Goal: Information Seeking & Learning: Learn about a topic

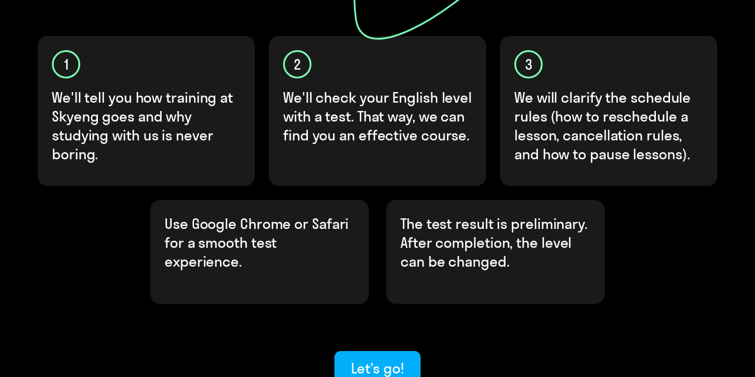
scroll to position [368, 0]
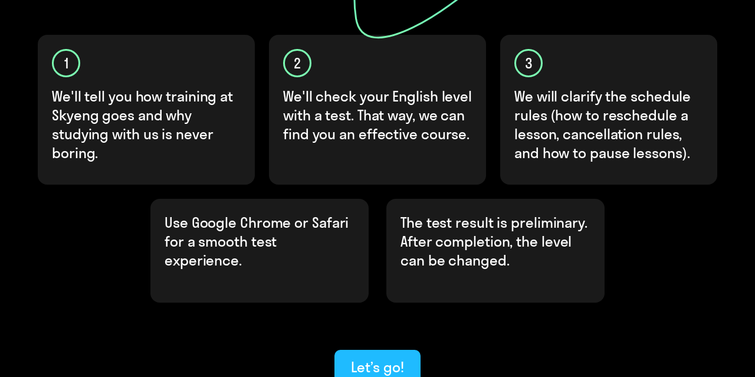
click at [389, 357] on div "Let’s go!" at bounding box center [377, 366] width 52 height 19
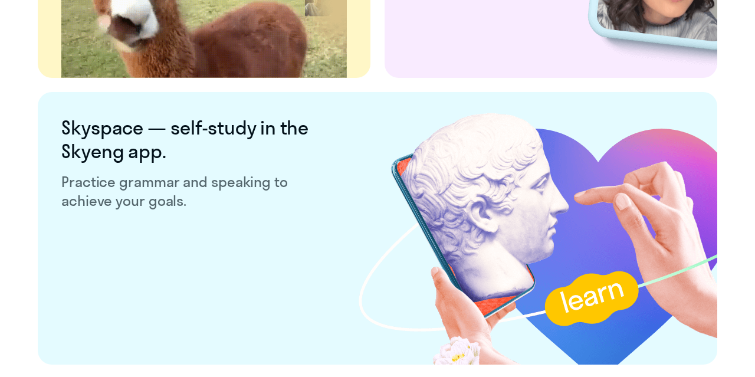
scroll to position [2356, 0]
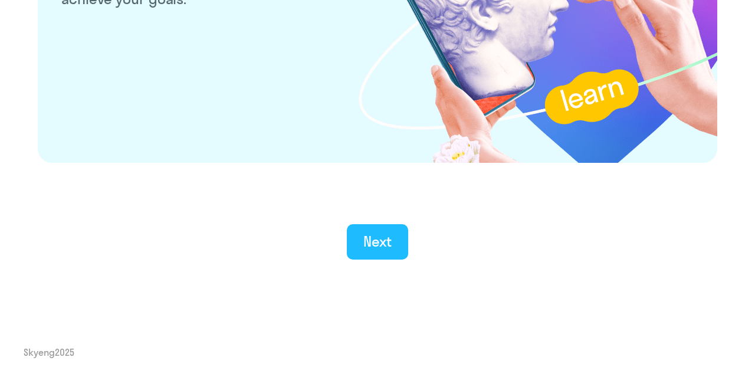
click at [380, 227] on button "Next" at bounding box center [378, 241] width 62 height 35
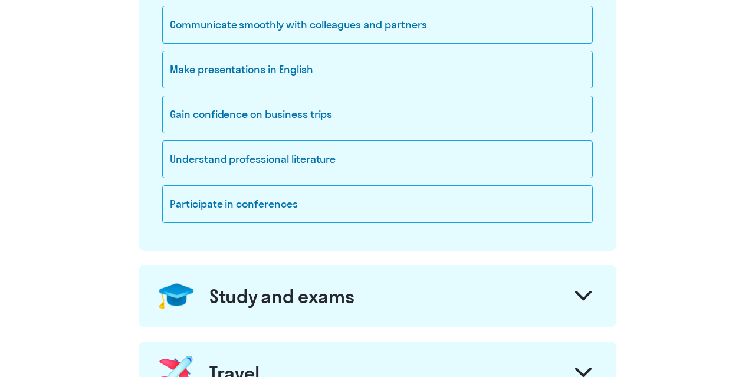
scroll to position [297, 0]
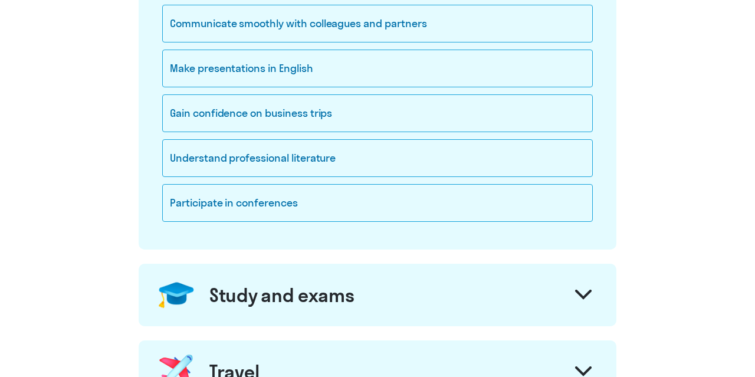
click at [381, 300] on div "Study and exams" at bounding box center [378, 295] width 478 height 63
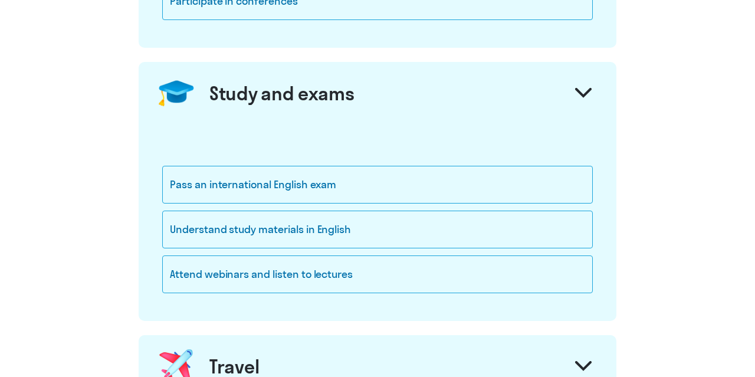
scroll to position [610, 0]
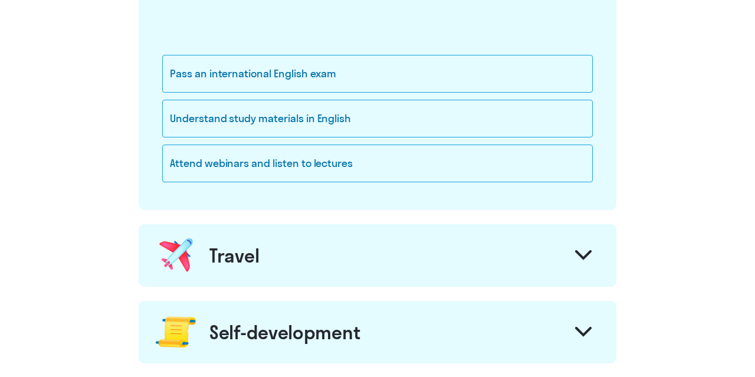
click at [373, 277] on div "Travel" at bounding box center [378, 255] width 478 height 63
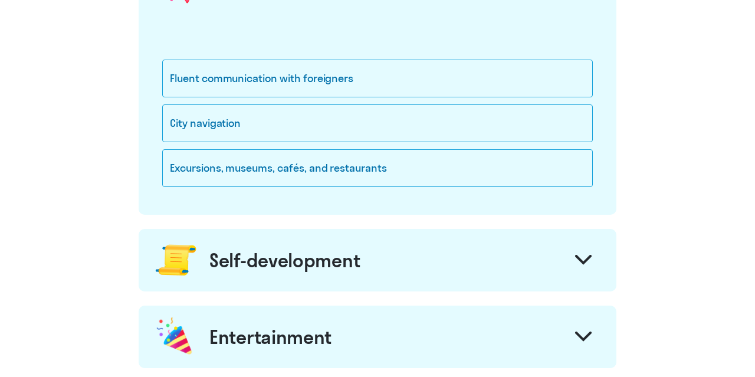
scroll to position [879, 0]
click at [376, 249] on div "Self-development" at bounding box center [378, 259] width 478 height 63
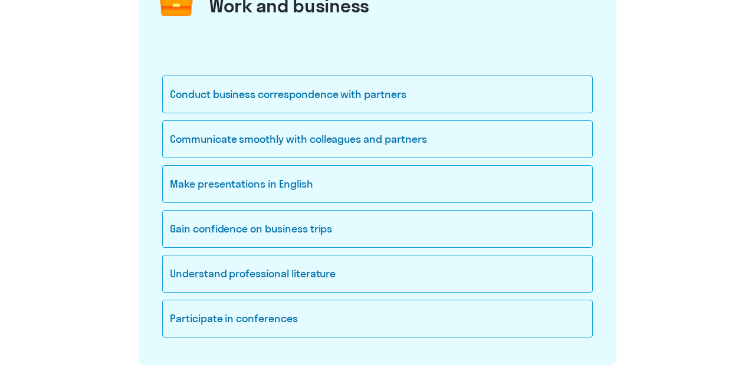
scroll to position [183, 0]
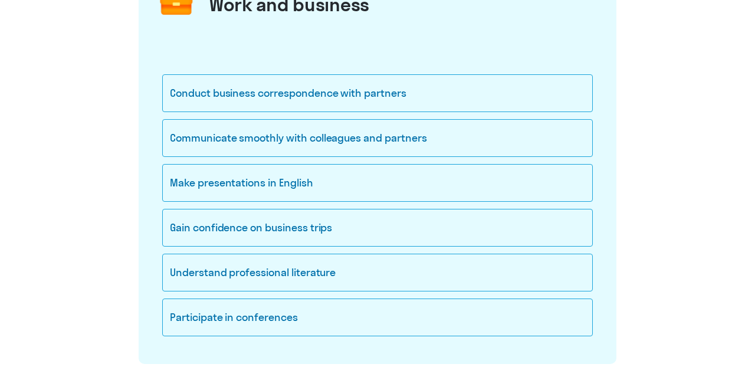
drag, startPoint x: 168, startPoint y: 93, endPoint x: 351, endPoint y: 355, distance: 319.6
click at [351, 355] on div "Conduct business correspondence with partners Communicate smoothly with colleag…" at bounding box center [378, 198] width 478 height 331
copy div "Conduct business correspondence with partners Communicate smoothly with colleag…"
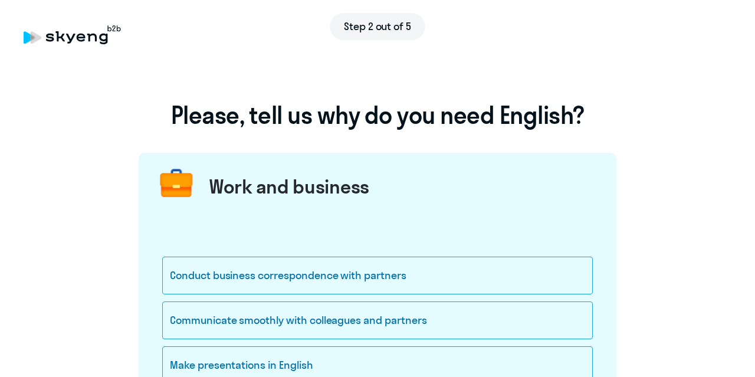
scroll to position [1, 0]
click at [371, 187] on div "Work and business" at bounding box center [378, 183] width 478 height 63
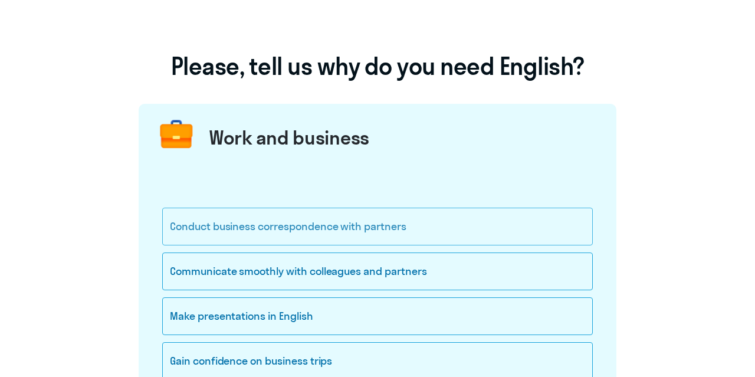
click at [369, 234] on div "Conduct business correspondence with partners" at bounding box center [377, 227] width 430 height 38
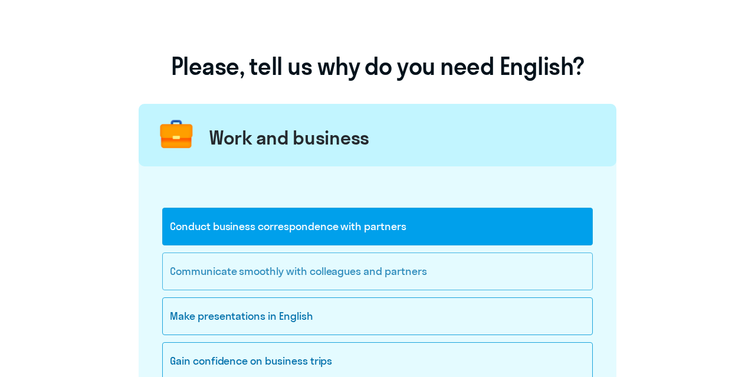
click at [457, 277] on div "Communicate smoothly with colleagues and partners" at bounding box center [377, 271] width 430 height 38
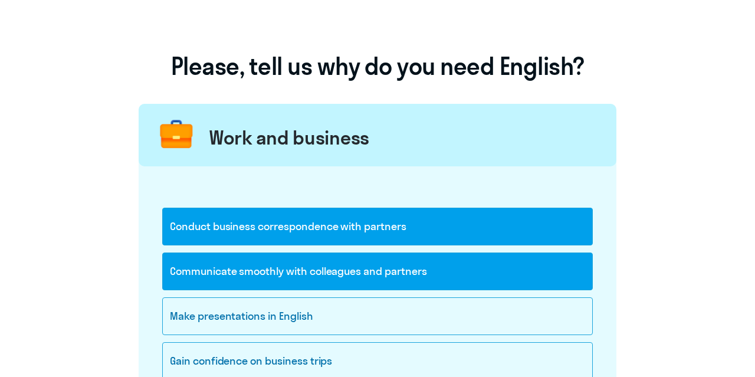
click at [436, 230] on div "Conduct business correspondence with partners" at bounding box center [377, 227] width 430 height 38
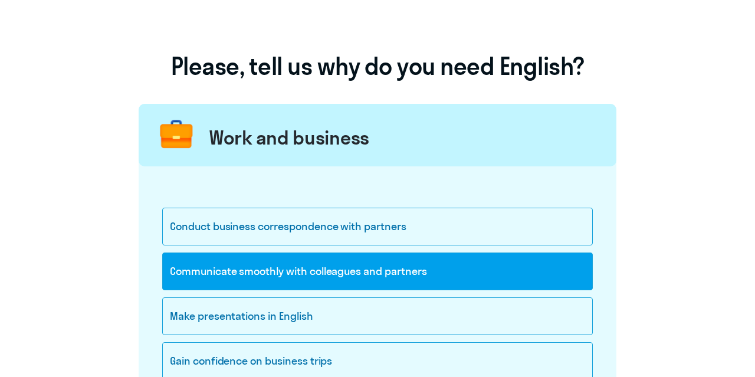
click at [448, 259] on div "Communicate smoothly with colleagues and partners" at bounding box center [377, 271] width 430 height 38
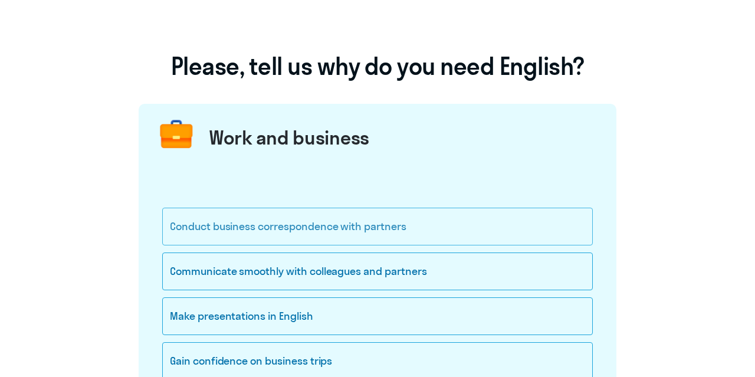
click at [491, 221] on div "Conduct business correspondence with partners" at bounding box center [377, 227] width 430 height 38
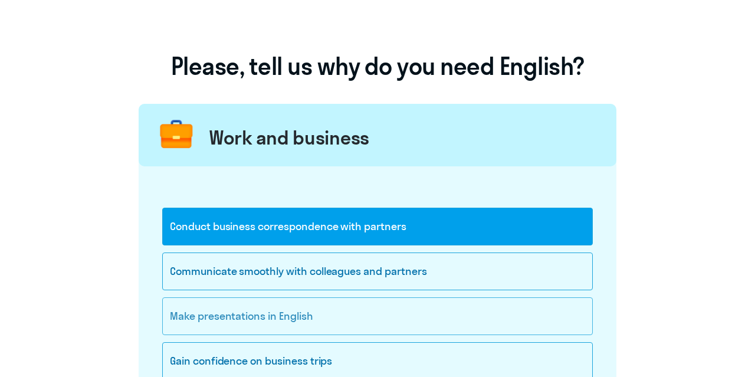
click at [369, 317] on div "Make presentations in English" at bounding box center [377, 316] width 430 height 38
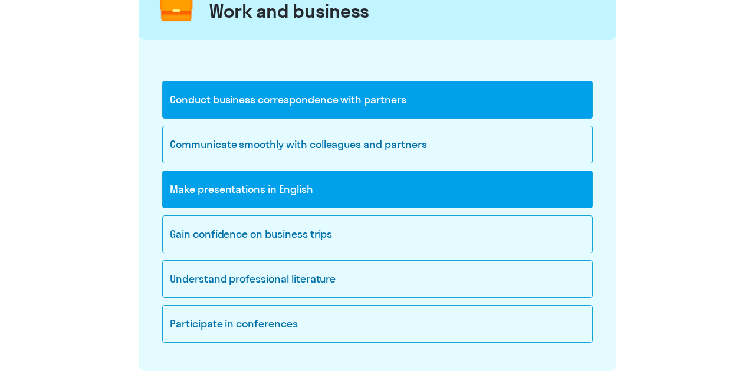
scroll to position [185, 0]
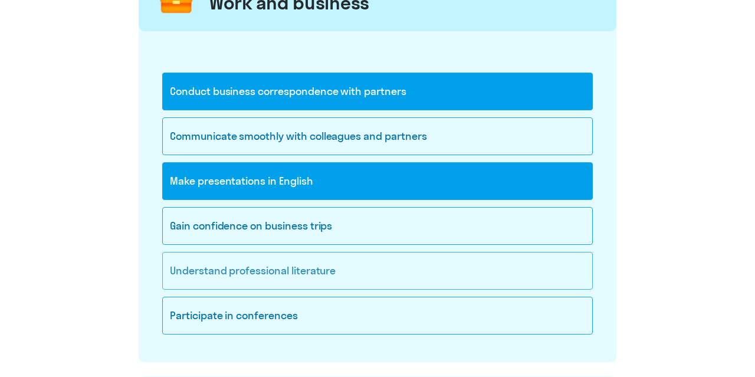
click at [386, 276] on div "Understand professional literature" at bounding box center [377, 271] width 430 height 38
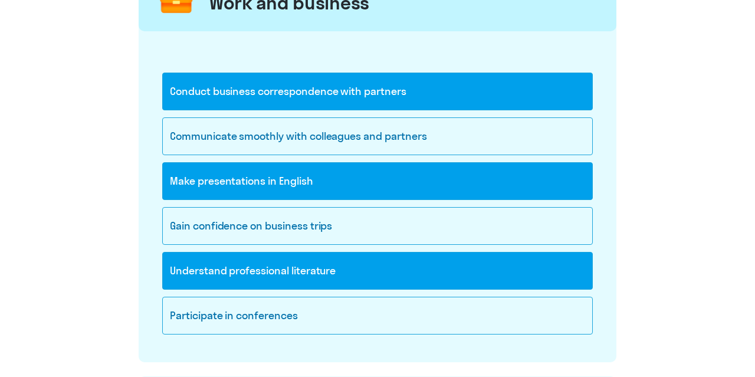
click at [384, 276] on div "Understand professional literature" at bounding box center [377, 271] width 430 height 38
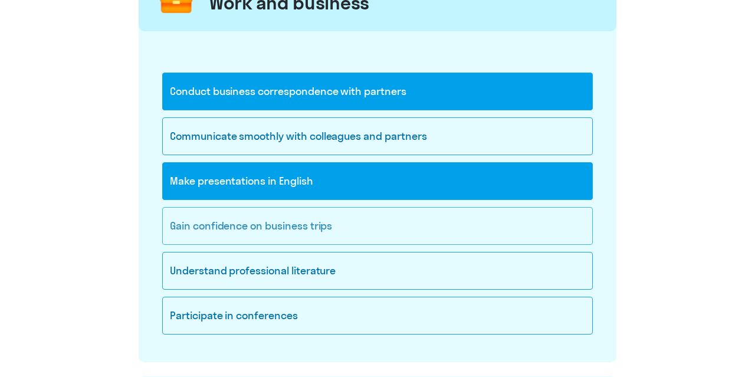
click at [352, 216] on div "Gain confidence on business trips" at bounding box center [377, 226] width 430 height 38
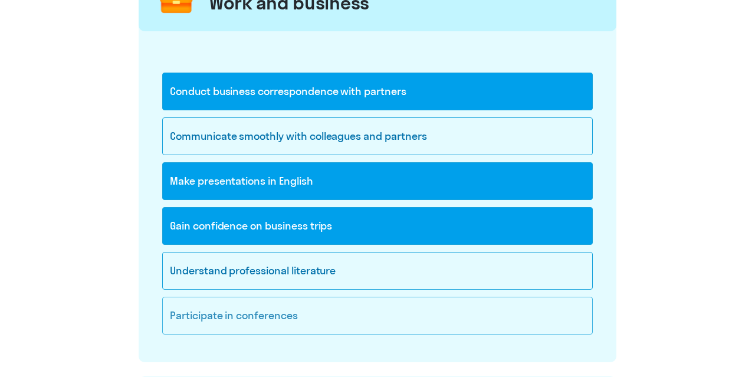
click at [322, 301] on div "Participate in conferences" at bounding box center [377, 316] width 430 height 38
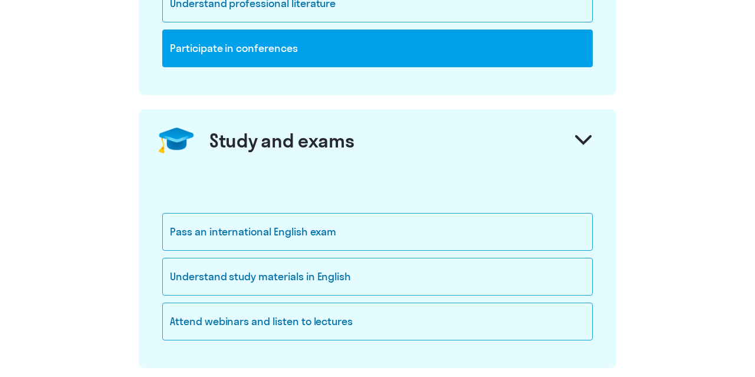
scroll to position [468, 0]
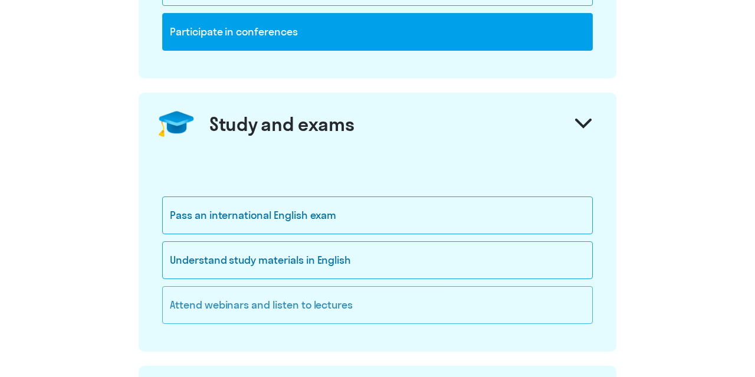
drag, startPoint x: 167, startPoint y: 205, endPoint x: 398, endPoint y: 300, distance: 249.9
click at [398, 300] on div "Pass an international English exam Understand study materials in English Attend…" at bounding box center [377, 263] width 430 height 134
copy div "Pass an international English exam Understand study materials in English Attend…"
click at [433, 265] on div "Understand study materials in English" at bounding box center [377, 260] width 430 height 38
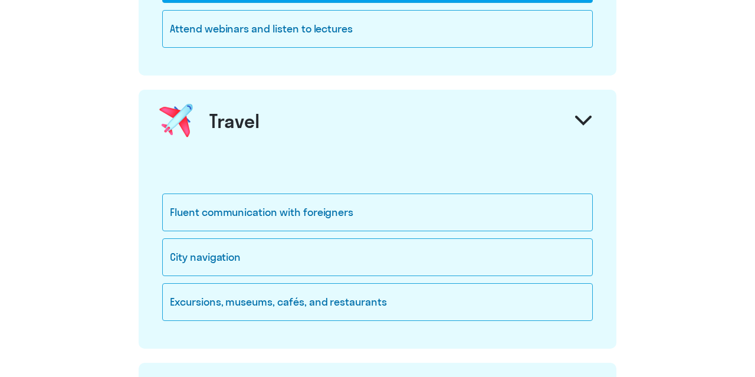
scroll to position [745, 0]
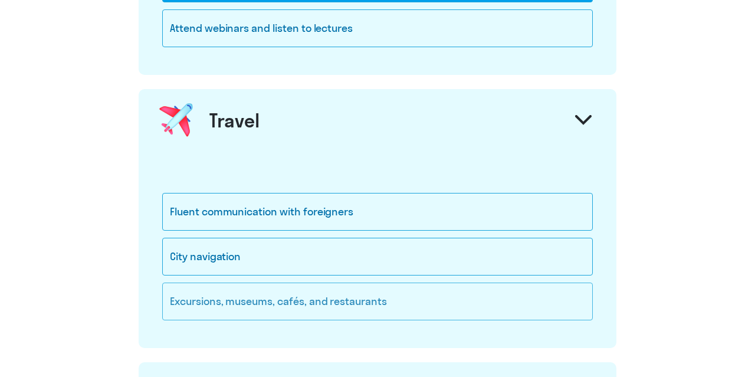
drag, startPoint x: 145, startPoint y: 191, endPoint x: 442, endPoint y: 284, distance: 311.4
click at [442, 284] on div "Fluent communication with foreigners City navigation Excursions, museums, cafés…" at bounding box center [378, 250] width 478 height 196
copy div "Fluent communication with foreigners City navigation Excursions, museums, cafés…"
click at [402, 211] on div "Fluent communication with foreigners" at bounding box center [377, 212] width 430 height 38
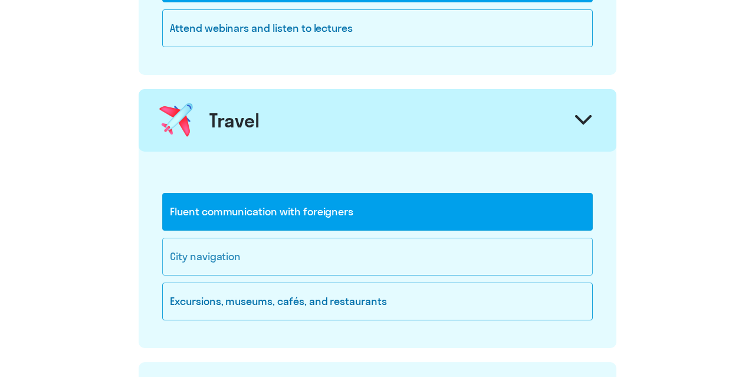
click at [409, 254] on div "City navigation" at bounding box center [377, 257] width 430 height 38
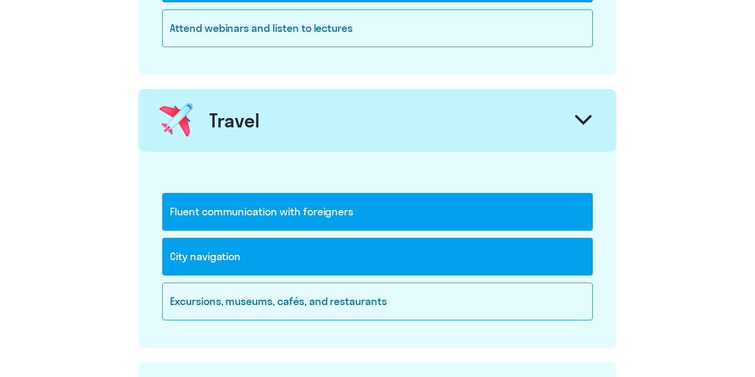
scroll to position [871, 0]
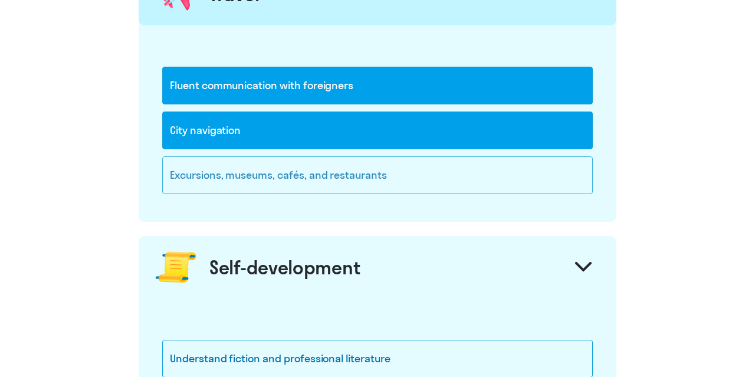
click at [413, 176] on div "Excursions, museums, cafés, and restaurants" at bounding box center [377, 175] width 430 height 38
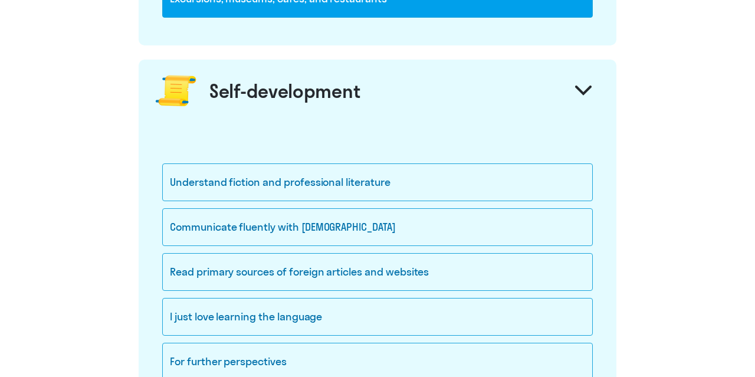
scroll to position [1048, 0]
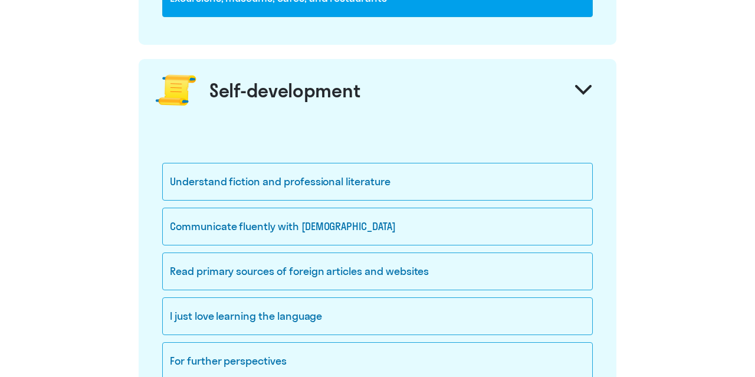
drag, startPoint x: 383, startPoint y: 98, endPoint x: 212, endPoint y: 87, distance: 171.4
click at [212, 87] on div "Self-development" at bounding box center [378, 90] width 478 height 63
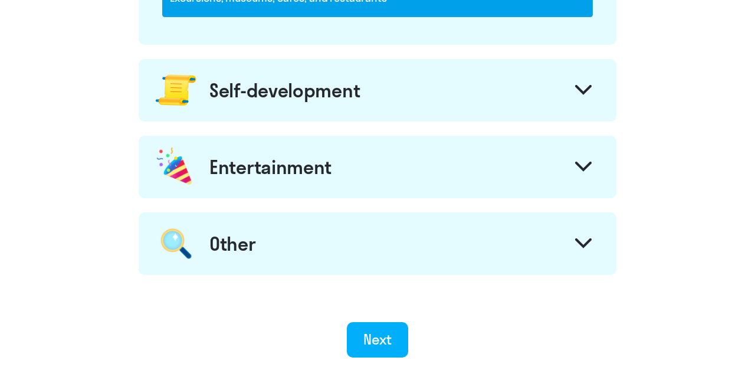
copy div "Self-development"
click at [435, 70] on div "Self-development" at bounding box center [378, 90] width 478 height 63
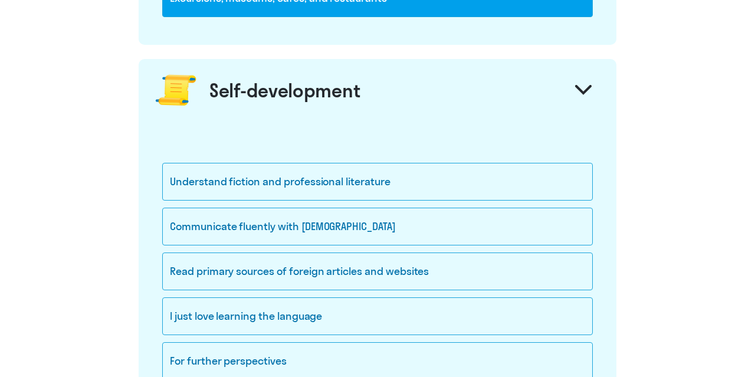
scroll to position [1156, 0]
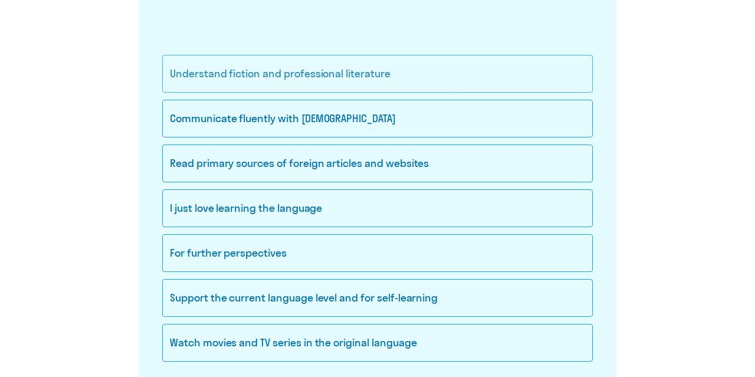
drag, startPoint x: 481, startPoint y: 333, endPoint x: 172, endPoint y: 72, distance: 404.7
click at [172, 72] on div "Understand fiction and professional literature Communicate fluently with foreig…" at bounding box center [377, 212] width 430 height 314
copy div "Understand fiction and professional literature Communicate fluently with foreig…"
click at [385, 213] on div "I just love learning the language" at bounding box center [377, 208] width 430 height 38
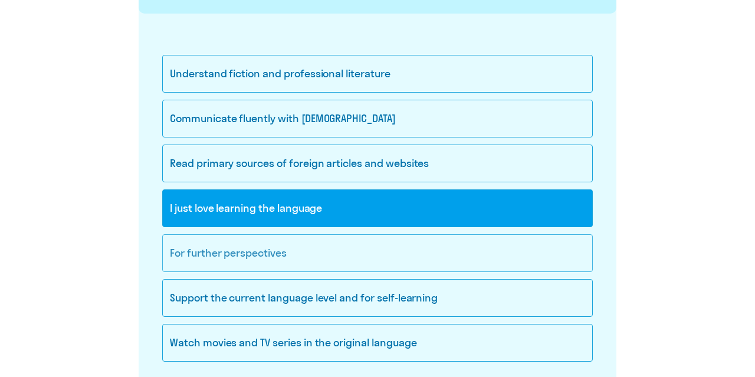
click at [352, 247] on div "For further perspectives" at bounding box center [377, 253] width 430 height 38
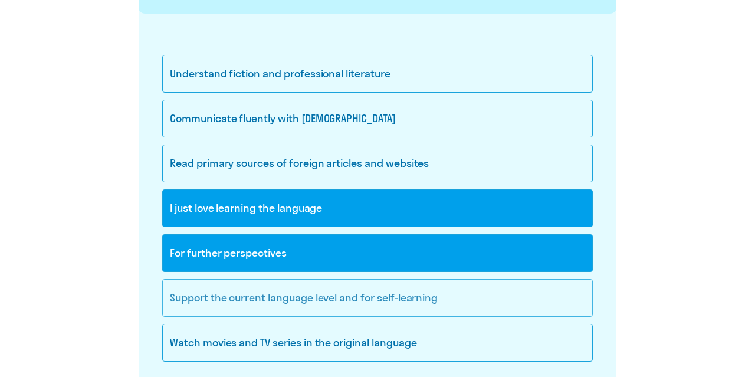
click at [535, 289] on div "Support the current language level and for self-learning" at bounding box center [377, 298] width 430 height 38
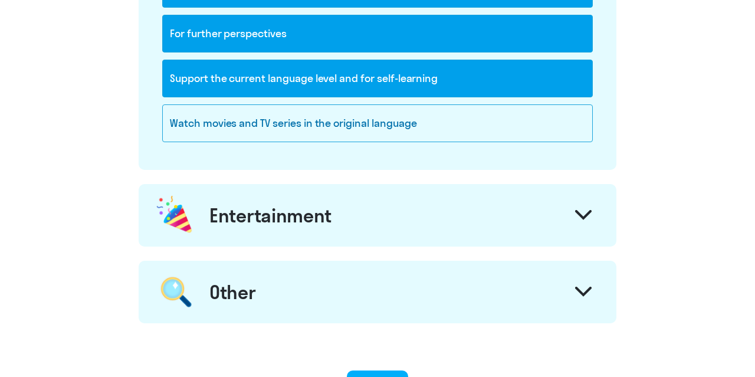
scroll to position [1412, 0]
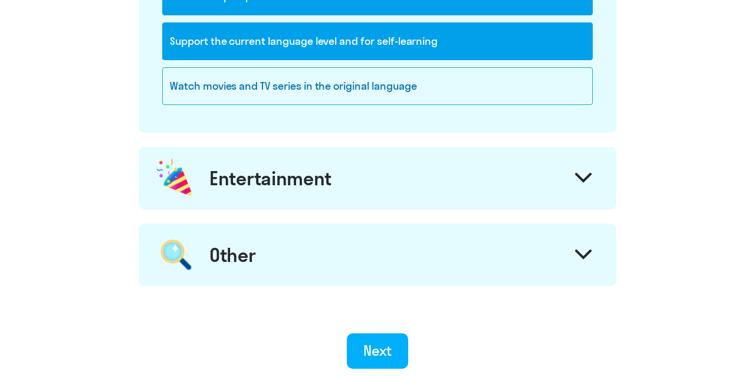
click at [399, 164] on div "Entertainment" at bounding box center [378, 178] width 478 height 63
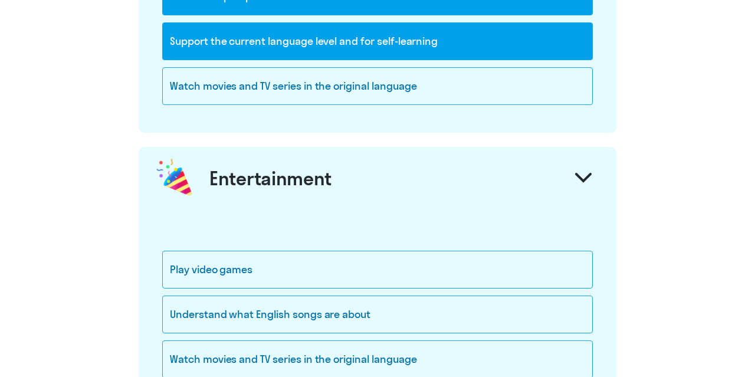
drag, startPoint x: 348, startPoint y: 183, endPoint x: 215, endPoint y: 177, distance: 133.4
click at [215, 177] on div "Entertainment" at bounding box center [378, 178] width 478 height 63
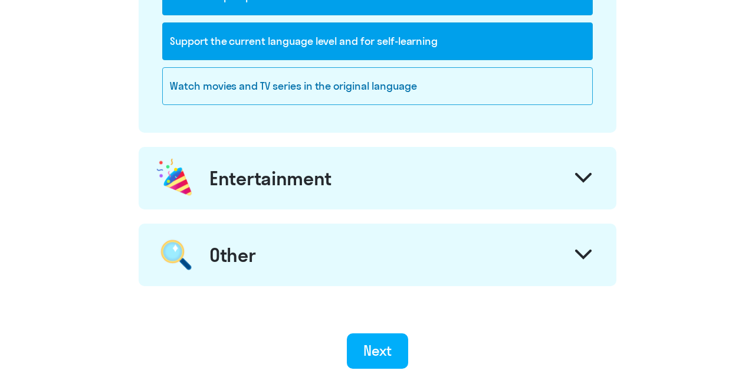
click at [419, 183] on div "Entertainment" at bounding box center [378, 178] width 478 height 63
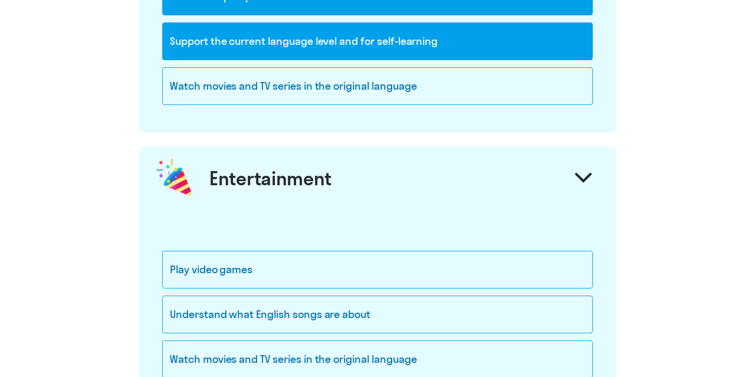
drag, startPoint x: 362, startPoint y: 166, endPoint x: 199, endPoint y: 182, distance: 164.2
click at [199, 182] on div "Entertainment" at bounding box center [378, 178] width 478 height 63
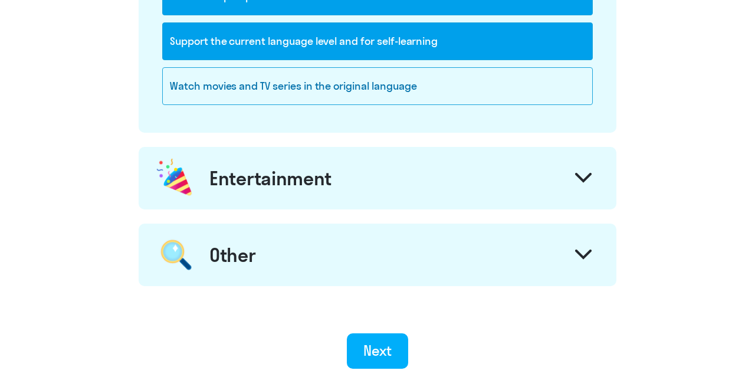
copy div "Entertainment"
click at [385, 180] on div "Entertainment" at bounding box center [378, 178] width 478 height 63
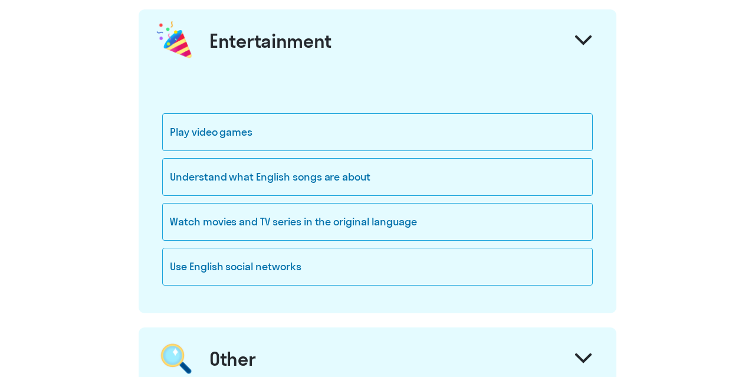
scroll to position [1557, 0]
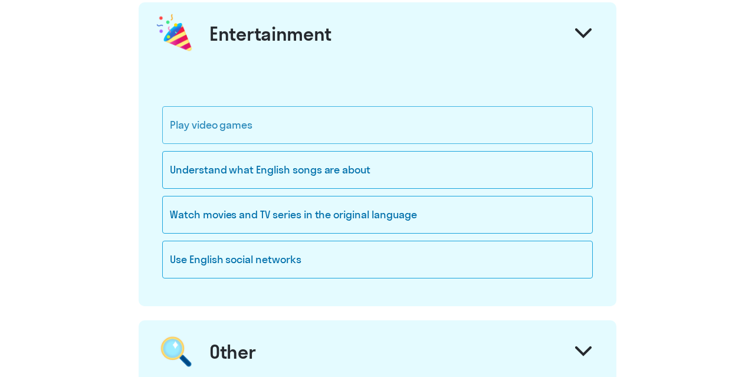
drag, startPoint x: 346, startPoint y: 259, endPoint x: 168, endPoint y: 127, distance: 221.7
click at [168, 127] on div "Play video games Understand what English songs are about Watch movies and TV se…" at bounding box center [377, 195] width 430 height 179
copy div "Play video games Understand what English songs are about Watch movies and TV se…"
click at [384, 116] on div "Play video games" at bounding box center [377, 125] width 430 height 38
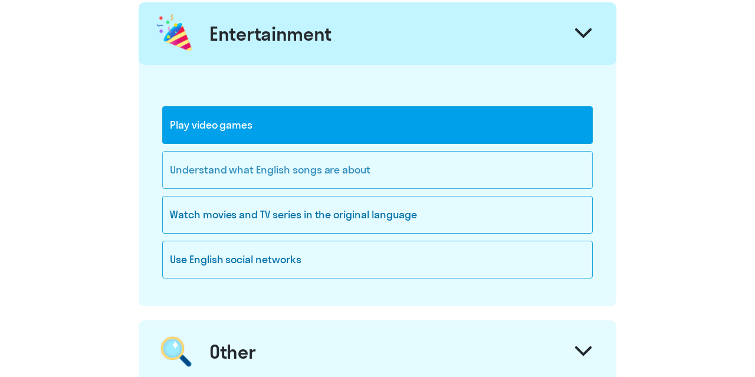
click at [406, 151] on div "Understand what English songs are about" at bounding box center [377, 170] width 430 height 38
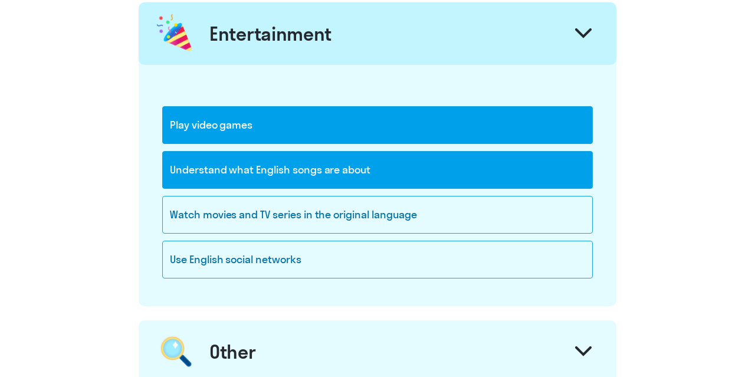
scroll to position [1748, 0]
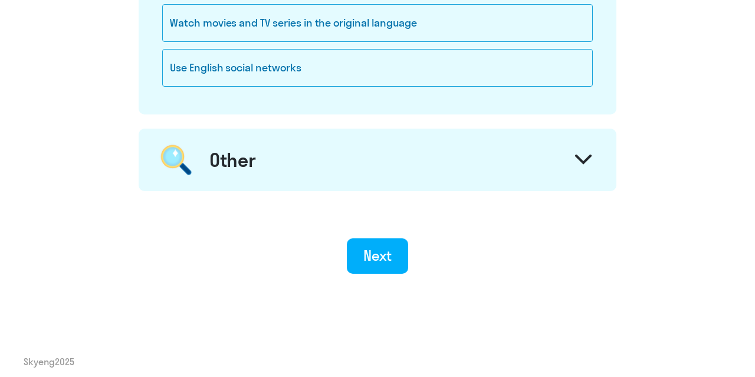
click at [402, 152] on div "Other" at bounding box center [378, 160] width 478 height 63
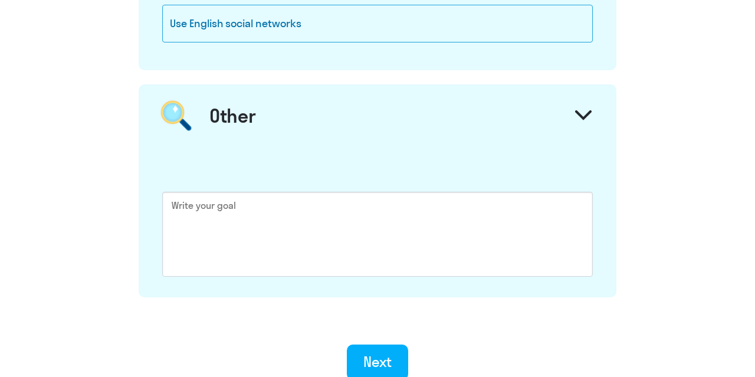
scroll to position [1808, 0]
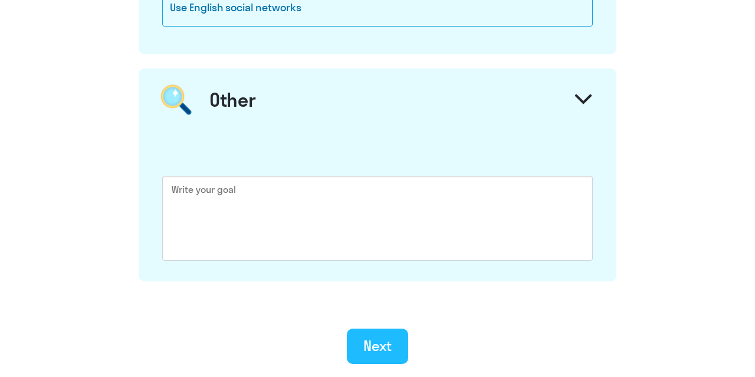
click at [385, 336] on div "Next" at bounding box center [377, 345] width 29 height 19
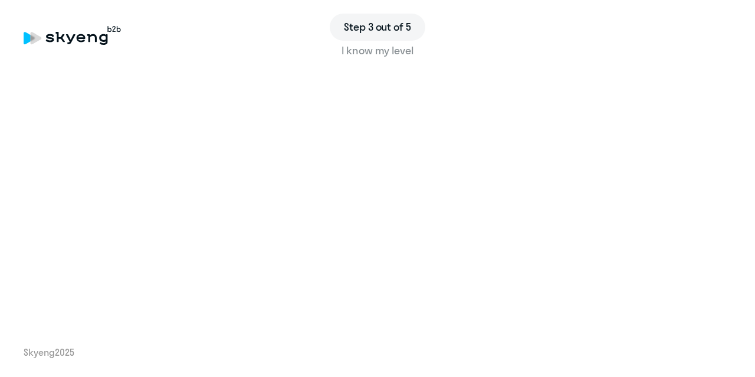
click at [493, 341] on div "Step 3 out of 5 I know my level Skyeng 2025" at bounding box center [377, 188] width 755 height 377
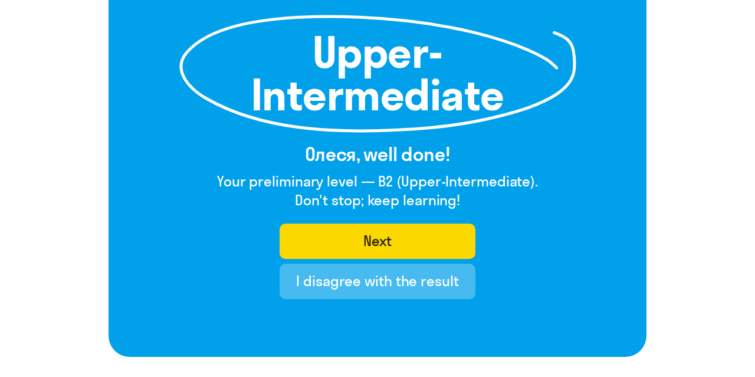
scroll to position [140, 0]
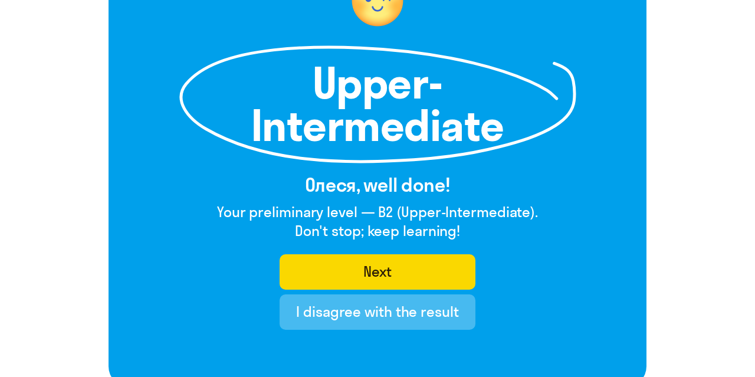
drag, startPoint x: 531, startPoint y: 211, endPoint x: 379, endPoint y: 216, distance: 152.8
click at [379, 216] on h4 "Your preliminary level — B2 (Upper-Intermediate)." at bounding box center [377, 211] width 321 height 19
copy h4 "B2 (Upper-Intermediate)"
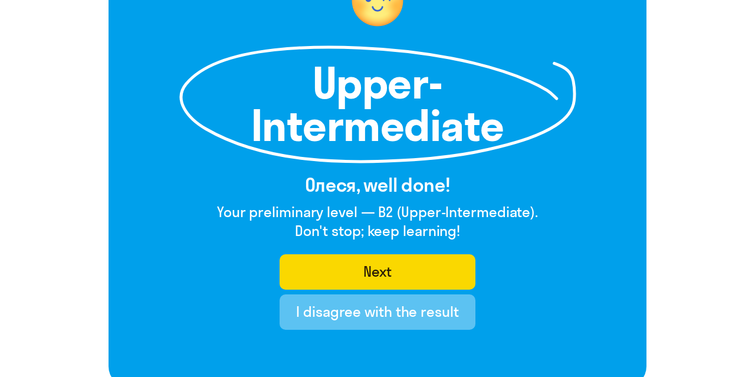
click at [390, 315] on div "I disagree with the result" at bounding box center [377, 311] width 162 height 19
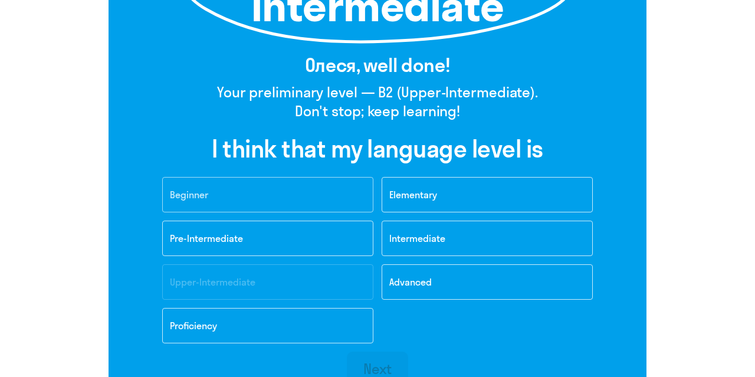
scroll to position [261, 0]
click at [401, 248] on button "Intermediate" at bounding box center [486, 237] width 211 height 35
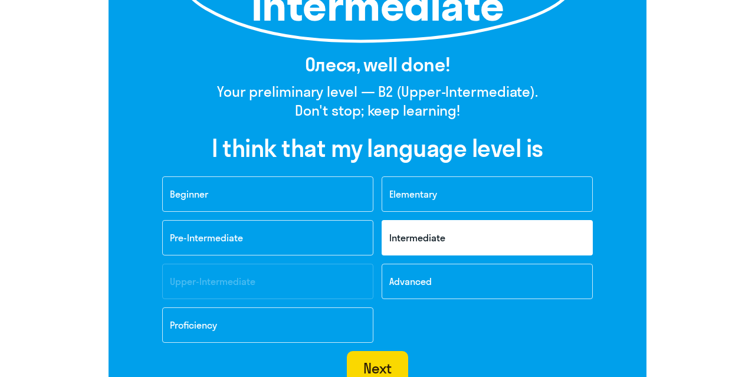
scroll to position [312, 0]
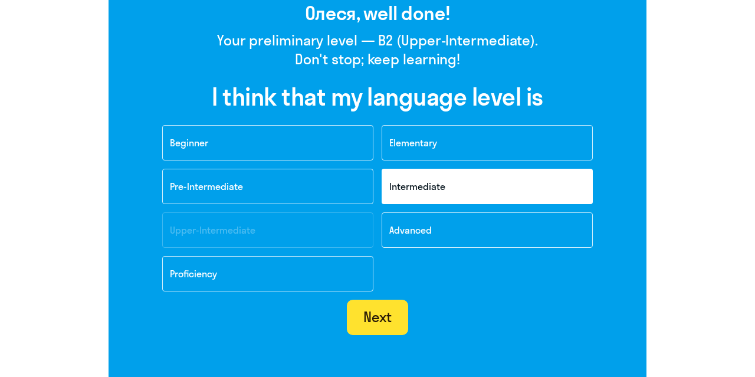
click at [377, 310] on div "Next" at bounding box center [377, 316] width 29 height 19
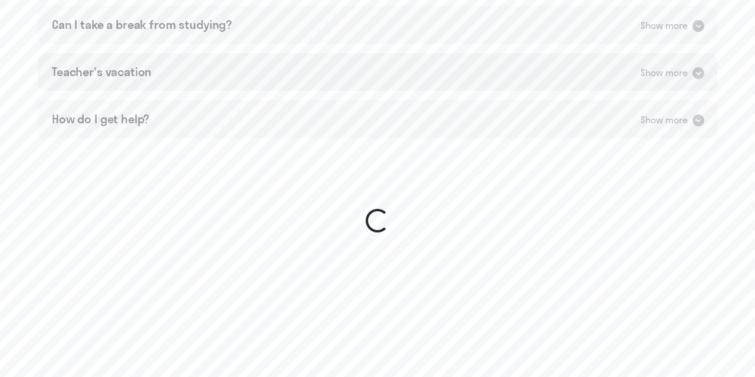
scroll to position [653, 0]
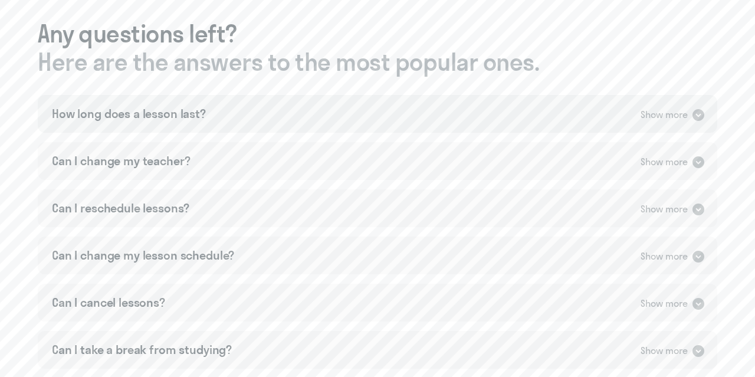
click at [307, 119] on div "How long does a lesson last? Show more" at bounding box center [377, 114] width 679 height 38
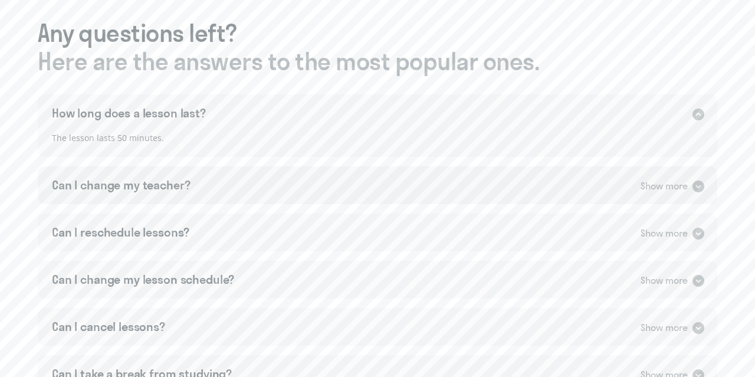
click at [265, 184] on div "Can I change my teacher? Show more" at bounding box center [377, 185] width 679 height 38
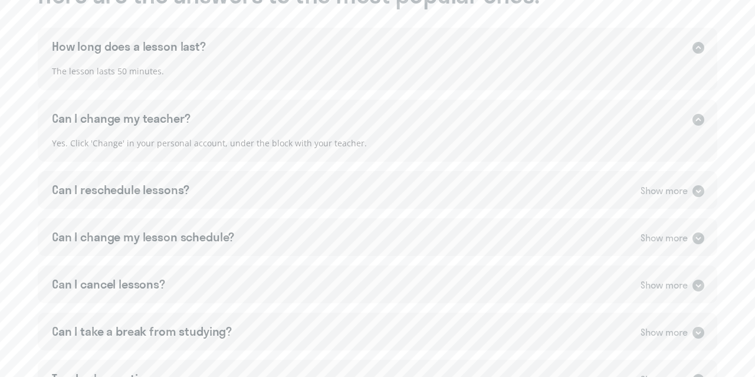
scroll to position [721, 0]
click at [259, 186] on div "Can I reschedule lessons? Show more" at bounding box center [377, 189] width 679 height 38
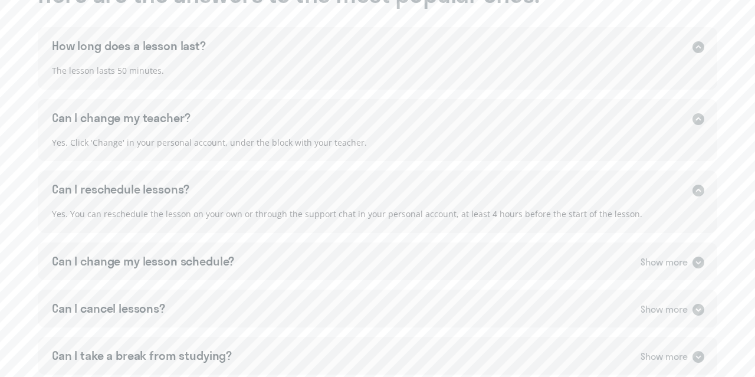
scroll to position [800, 0]
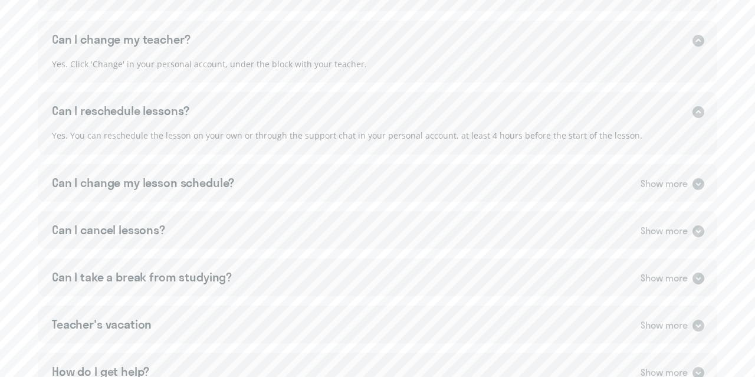
click at [259, 186] on div "Can I change my lesson schedule? Show more" at bounding box center [377, 183] width 679 height 38
